Goal: Use online tool/utility

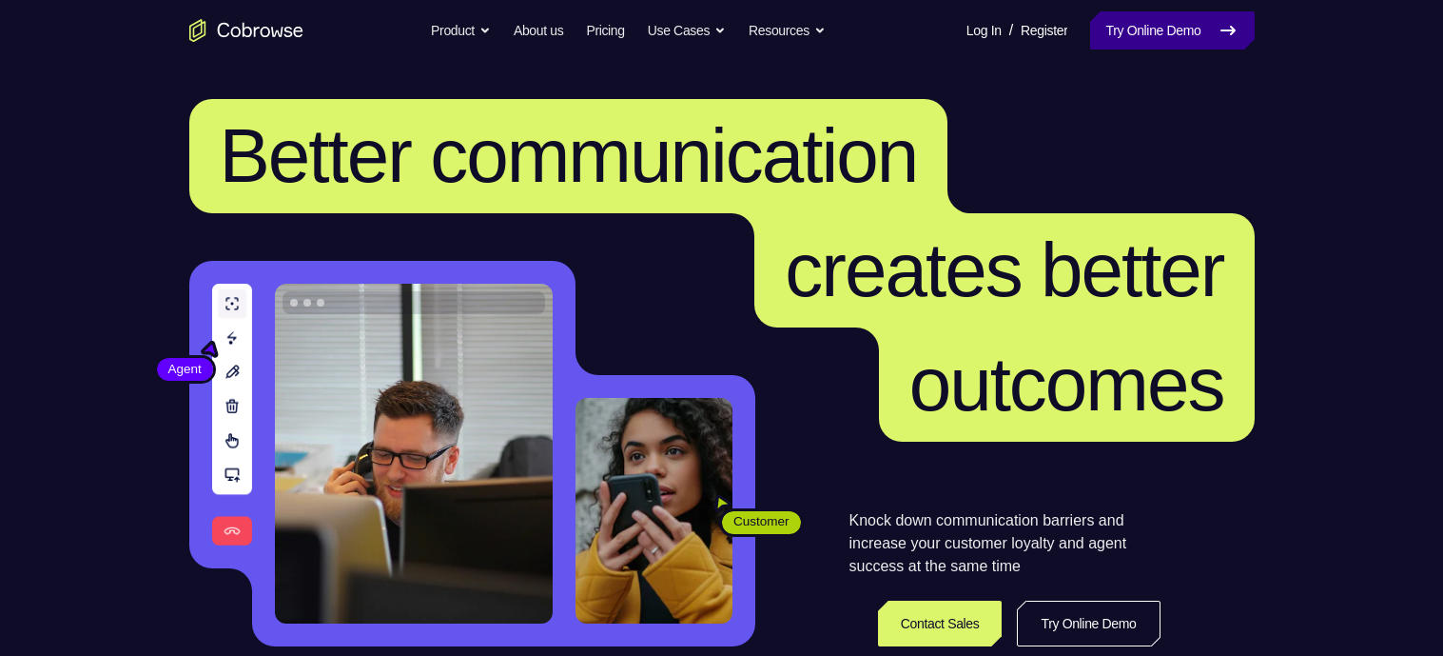
click at [1172, 31] on link "Try Online Demo" at bounding box center [1172, 30] width 164 height 38
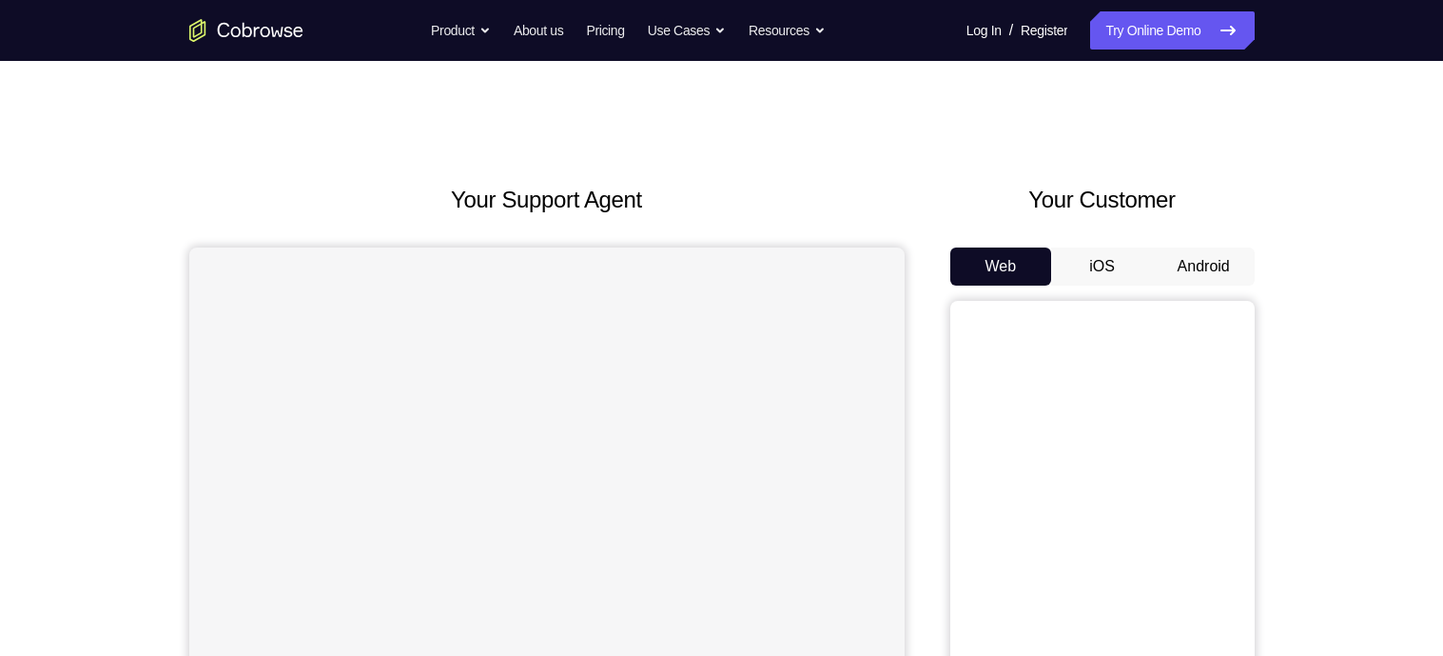
click at [1209, 272] on button "Android" at bounding box center [1204, 266] width 102 height 38
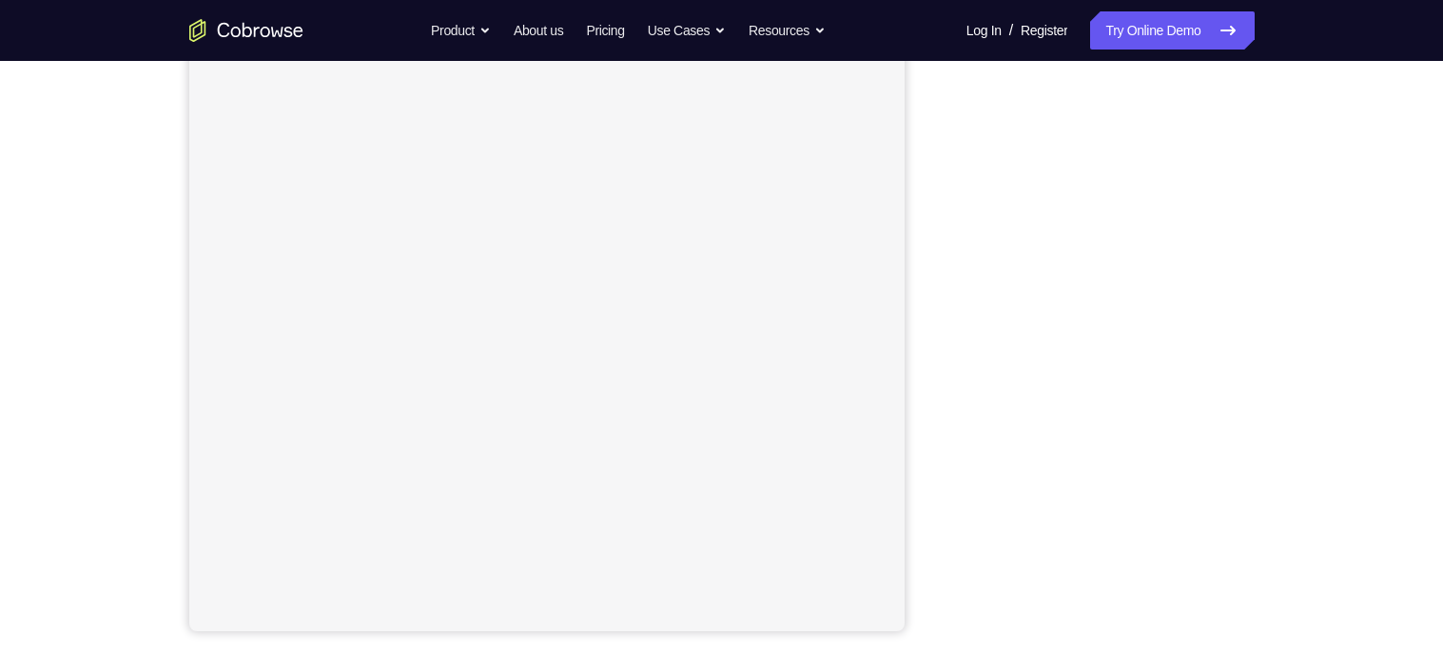
scroll to position [224, 0]
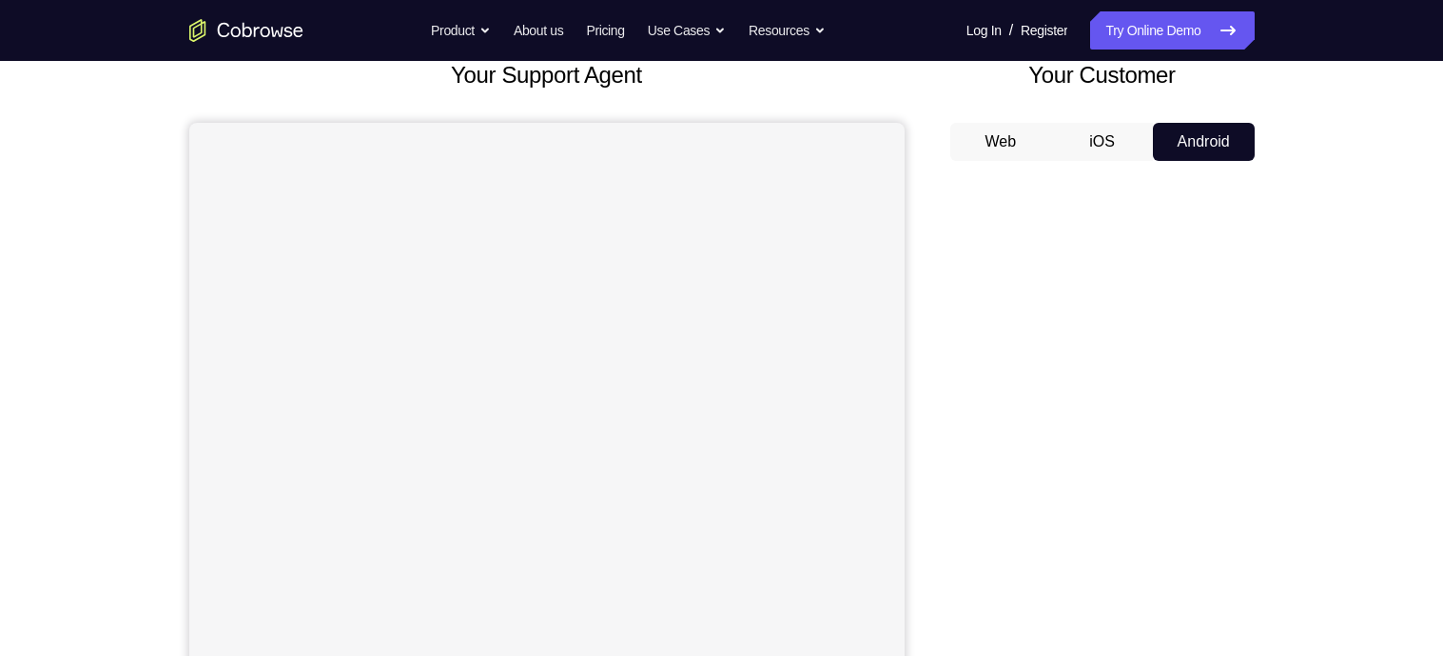
scroll to position [316, 0]
